Goal: Information Seeking & Learning: Learn about a topic

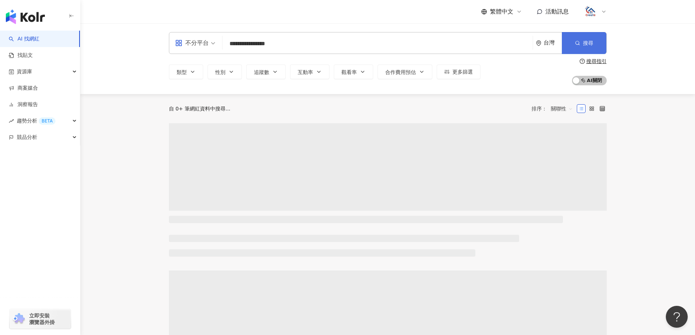
type input "**********"
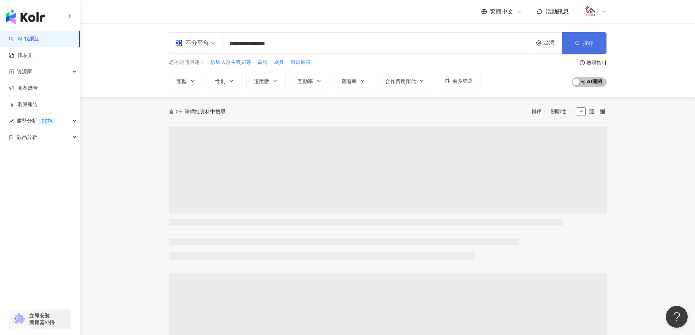
click at [597, 39] on button "搜尋" at bounding box center [584, 43] width 44 height 22
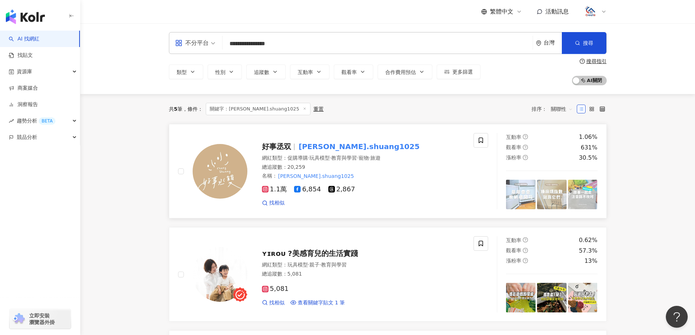
click at [347, 148] on mark "[PERSON_NAME].shuang1025" at bounding box center [359, 147] width 124 height 12
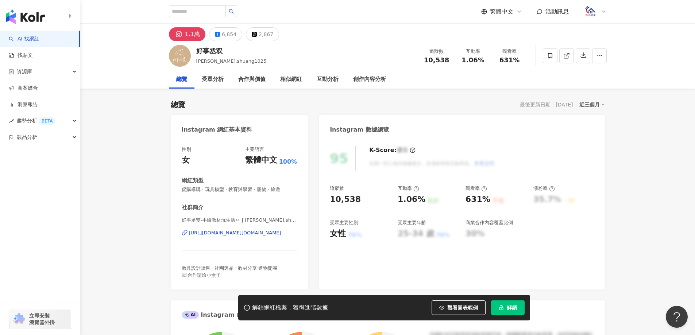
click at [513, 307] on span "解鎖" at bounding box center [511, 308] width 10 height 6
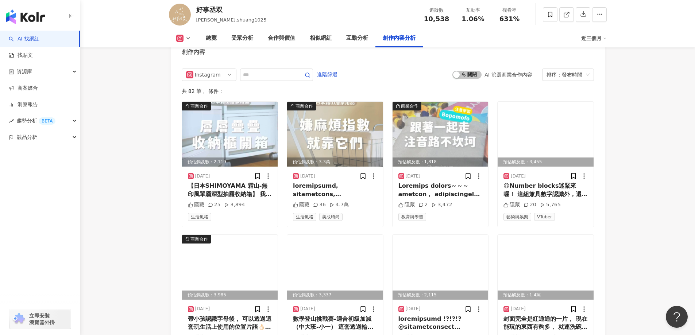
scroll to position [2261, 0]
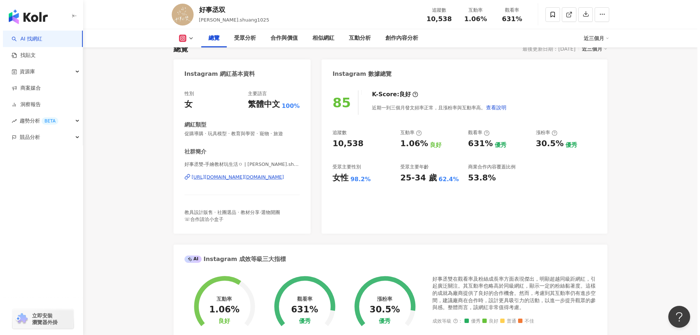
scroll to position [0, 0]
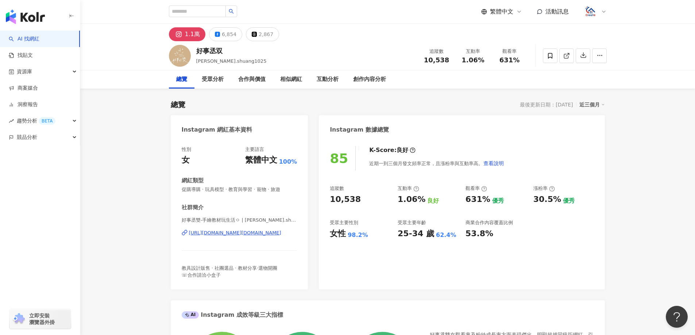
click at [599, 13] on div at bounding box center [594, 11] width 23 height 15
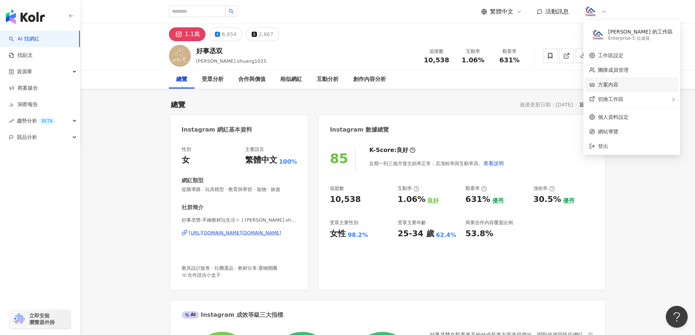
click at [614, 84] on link "方案內容" at bounding box center [608, 85] width 20 height 6
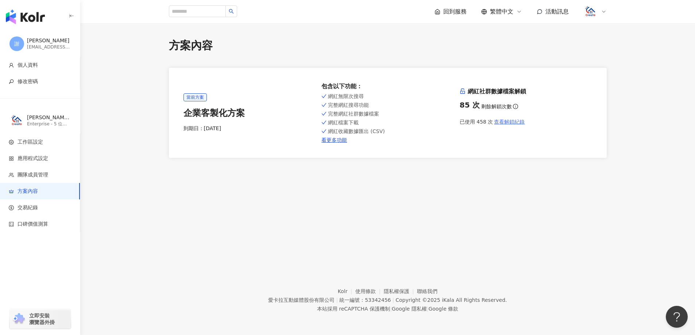
click at [517, 123] on span "查看解鎖紀錄" at bounding box center [509, 122] width 31 height 6
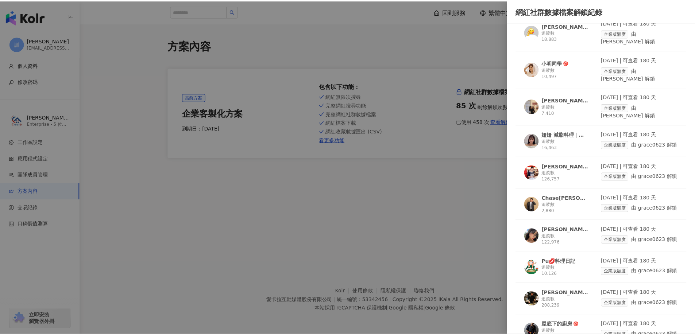
scroll to position [1328, 0]
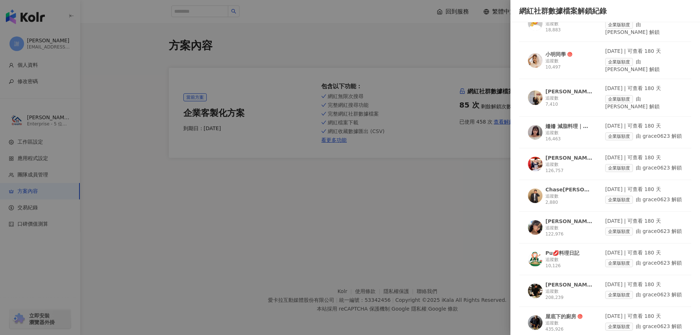
click at [403, 211] on div at bounding box center [350, 167] width 700 height 335
